Goal: Task Accomplishment & Management: Manage account settings

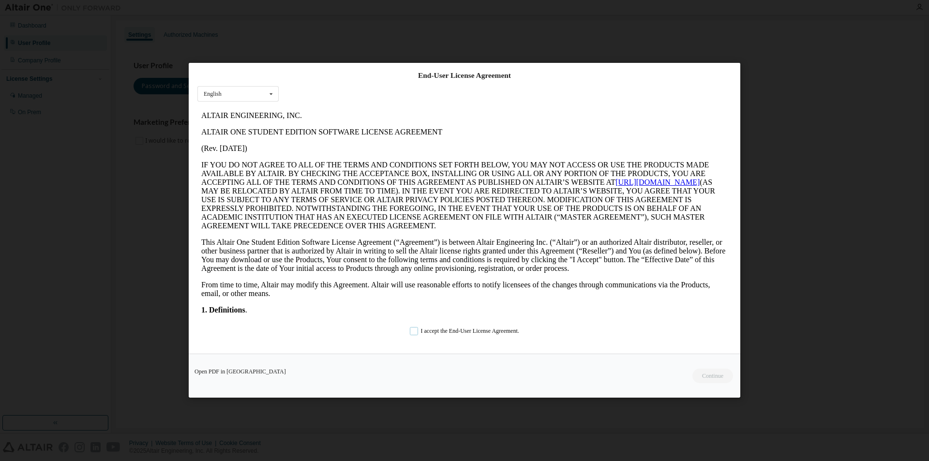
click at [422, 329] on label "I accept the End-User License Agreement." at bounding box center [464, 332] width 109 height 8
click at [725, 375] on button "Continue" at bounding box center [712, 376] width 42 height 15
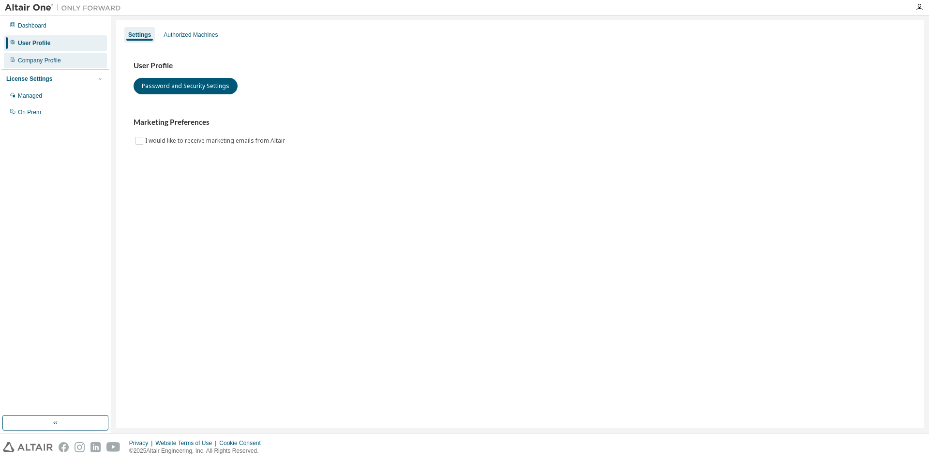
click at [71, 58] on div "Company Profile" at bounding box center [55, 60] width 103 height 15
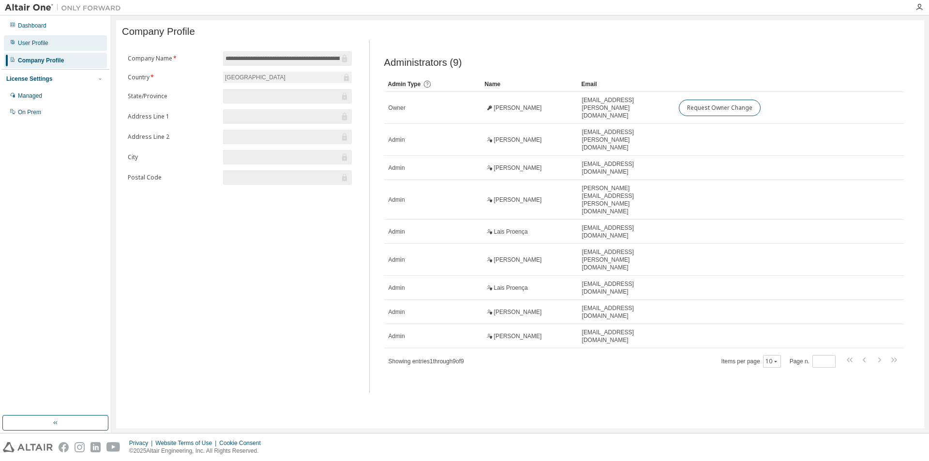
click at [47, 46] on div "User Profile" at bounding box center [55, 42] width 103 height 15
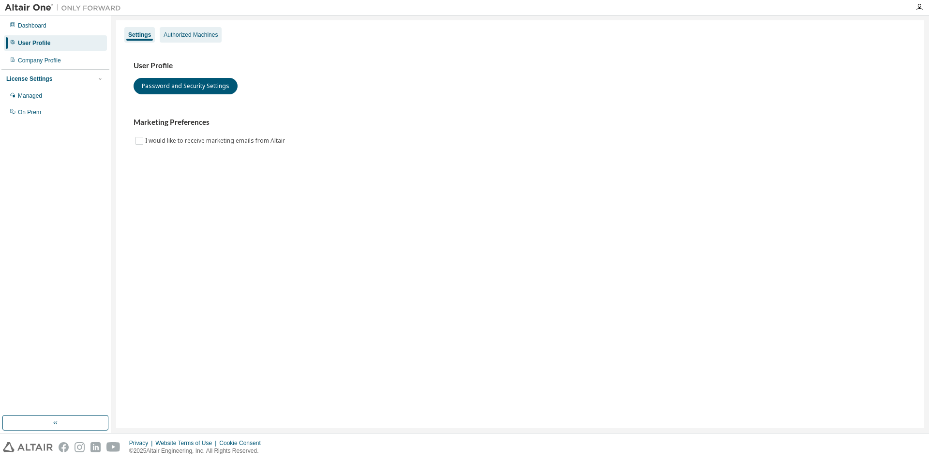
click at [220, 34] on div "Authorized Machines" at bounding box center [191, 34] width 62 height 15
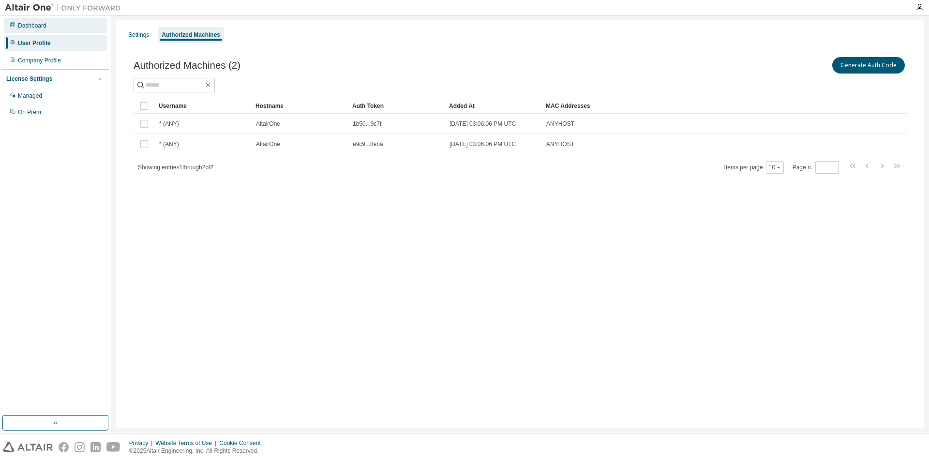
click at [53, 24] on div "Dashboard" at bounding box center [55, 25] width 103 height 15
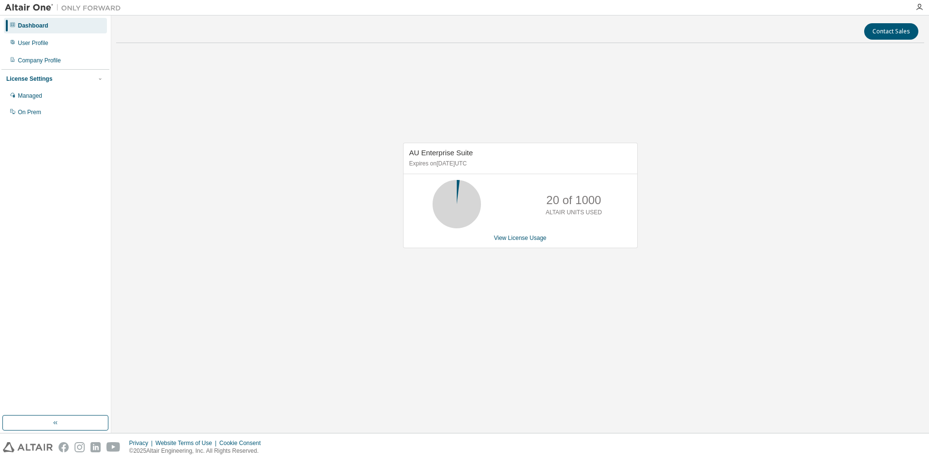
click at [41, 6] on img at bounding box center [65, 8] width 121 height 10
